Goal: Navigation & Orientation: Find specific page/section

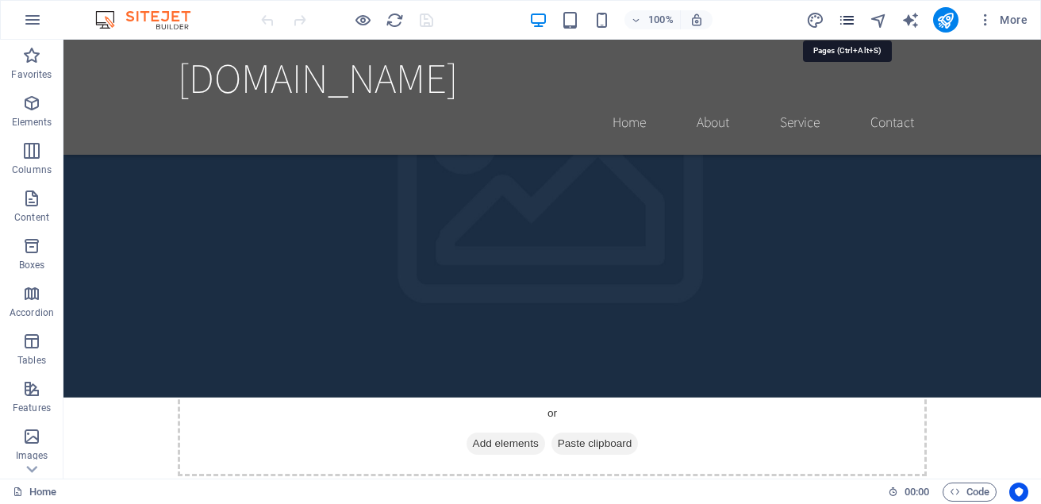
click at [845, 14] on icon "pages" at bounding box center [847, 20] width 18 height 18
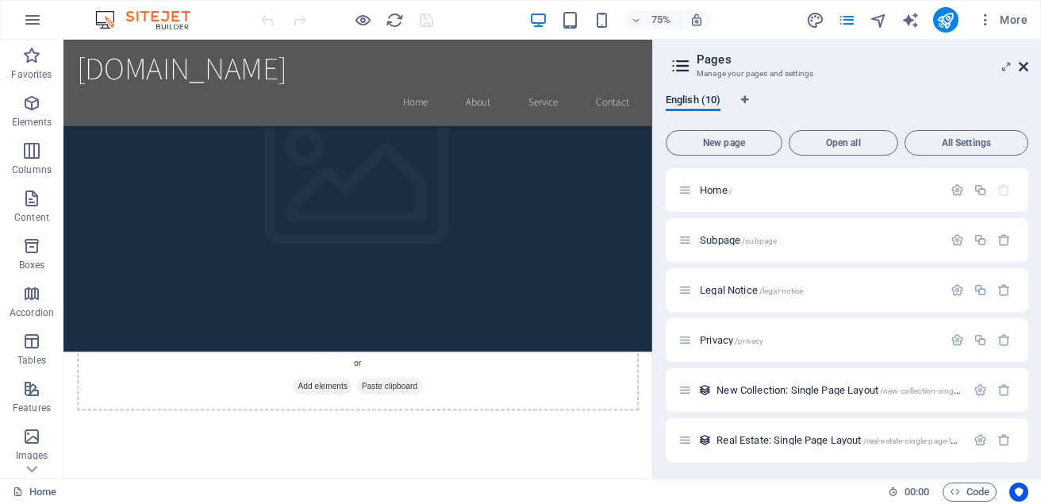
click at [1024, 66] on icon at bounding box center [1024, 66] width 10 height 13
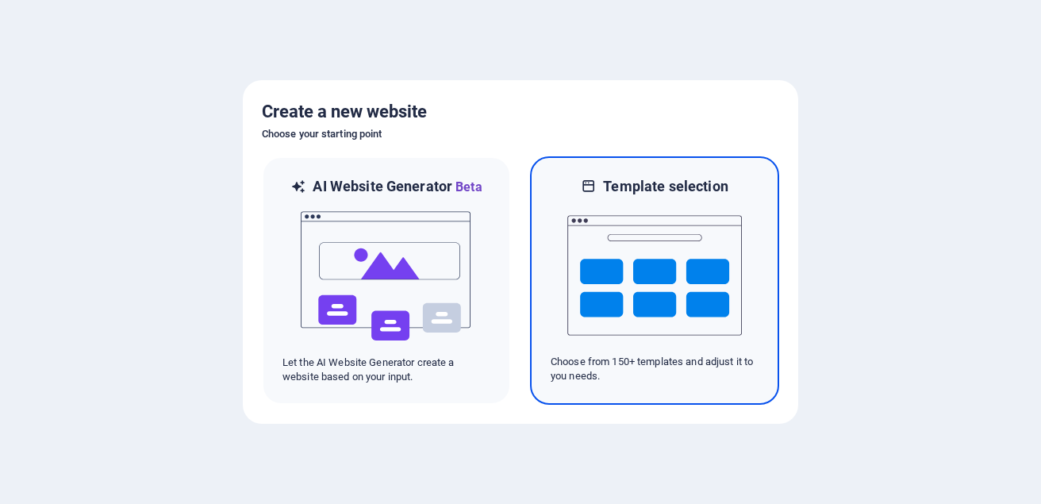
click at [617, 233] on img at bounding box center [654, 275] width 175 height 159
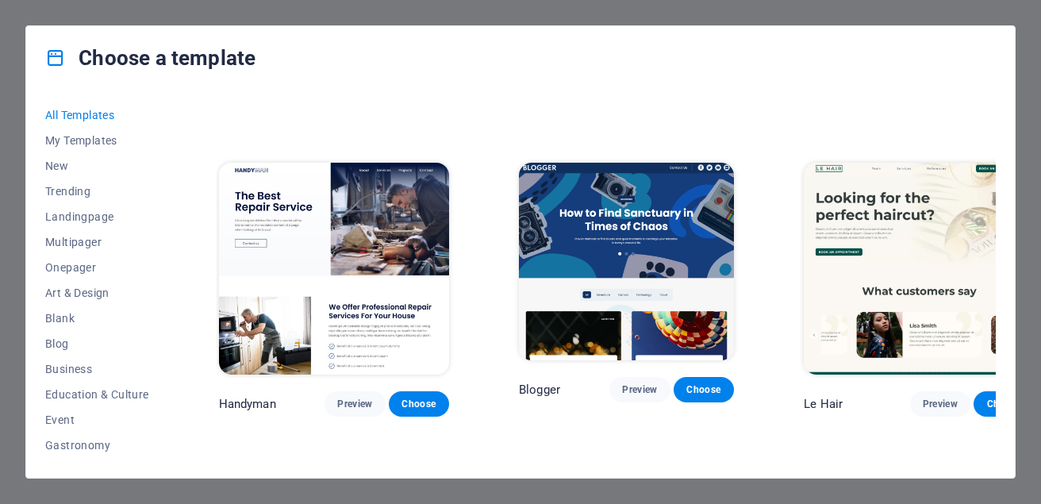
scroll to position [4681, 0]
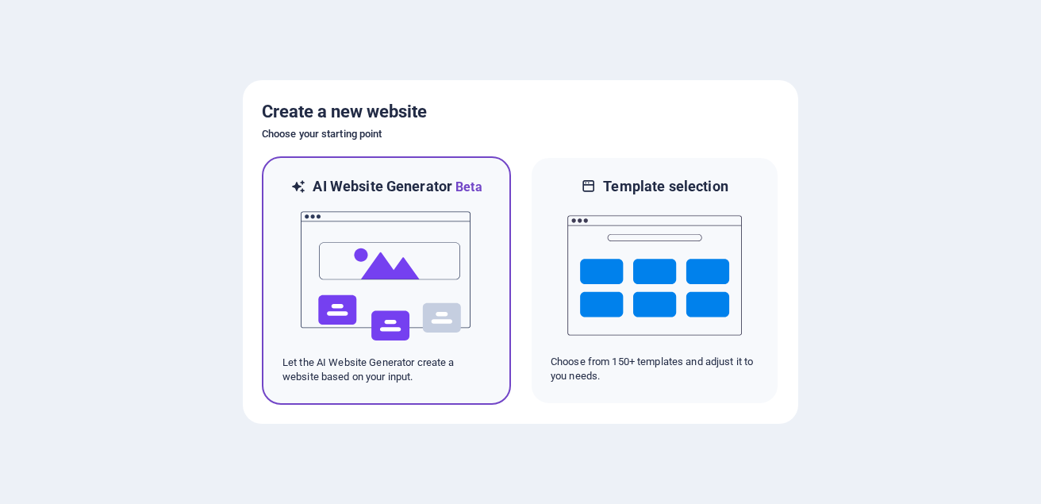
click at [427, 212] on img at bounding box center [386, 276] width 175 height 159
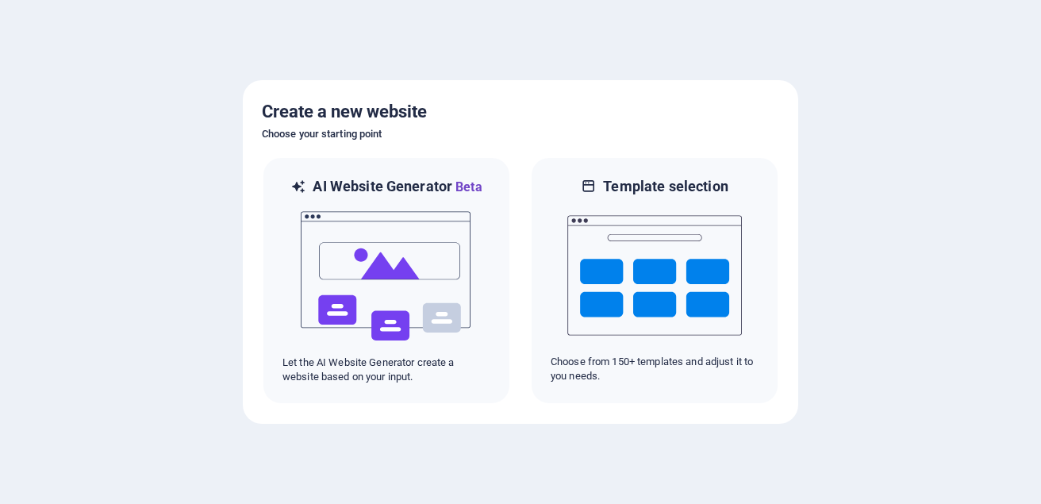
click at [964, 119] on div at bounding box center [520, 252] width 1041 height 504
